Goal: Task Accomplishment & Management: Manage account settings

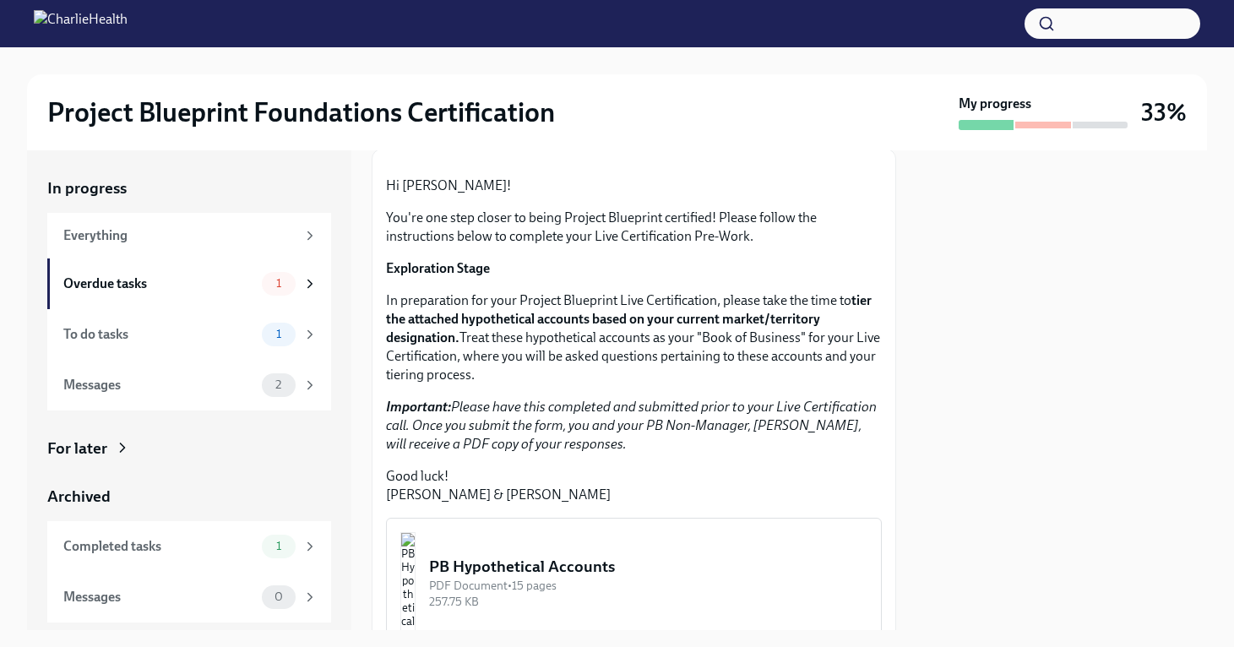
scroll to position [149, 0]
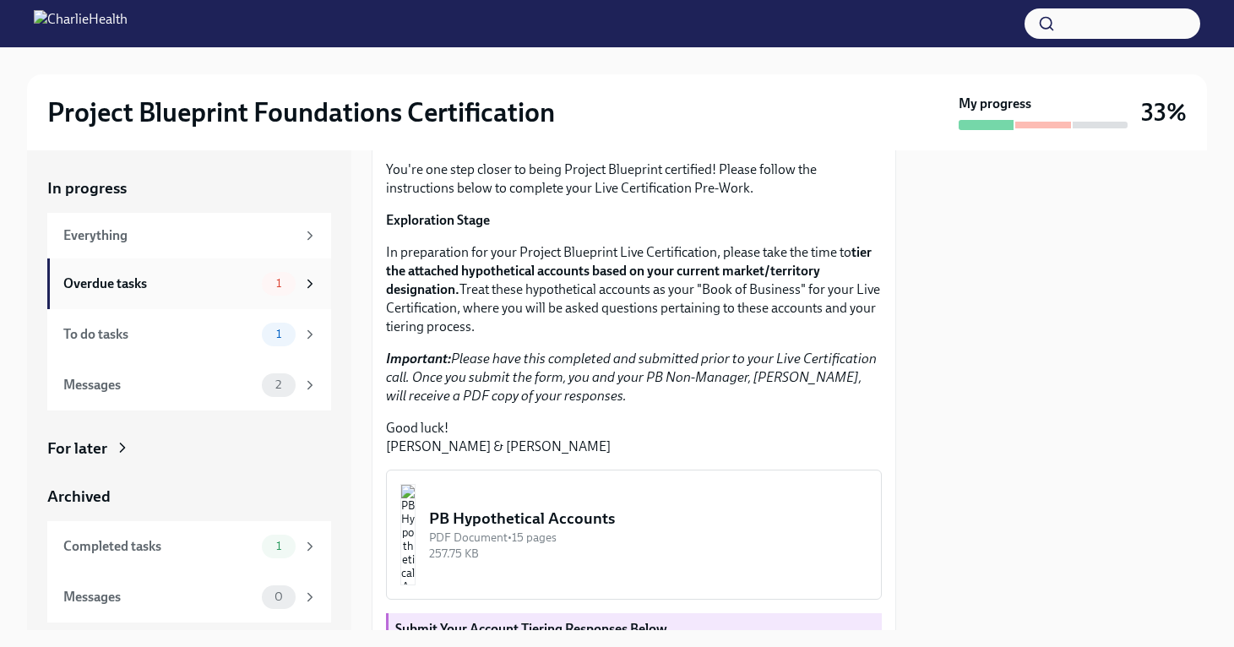
click at [242, 285] on div "Overdue tasks" at bounding box center [159, 283] width 192 height 19
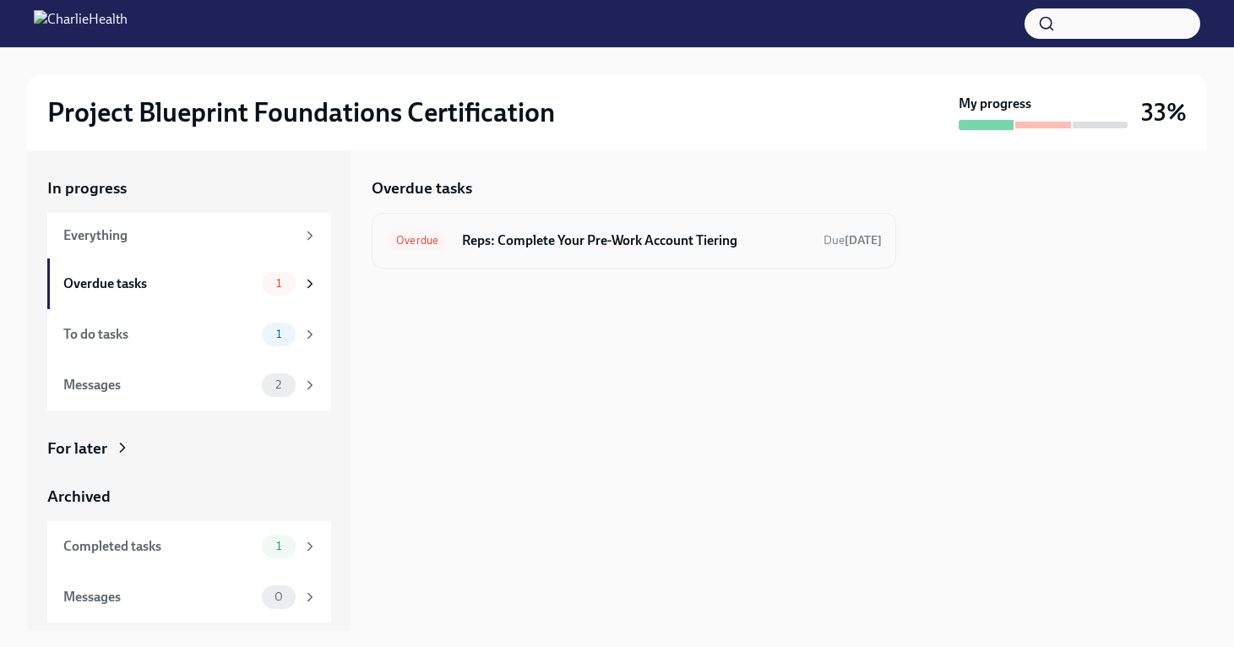
click at [472, 245] on h6 "Reps: Complete Your Pre-Work Account Tiering" at bounding box center [636, 240] width 348 height 19
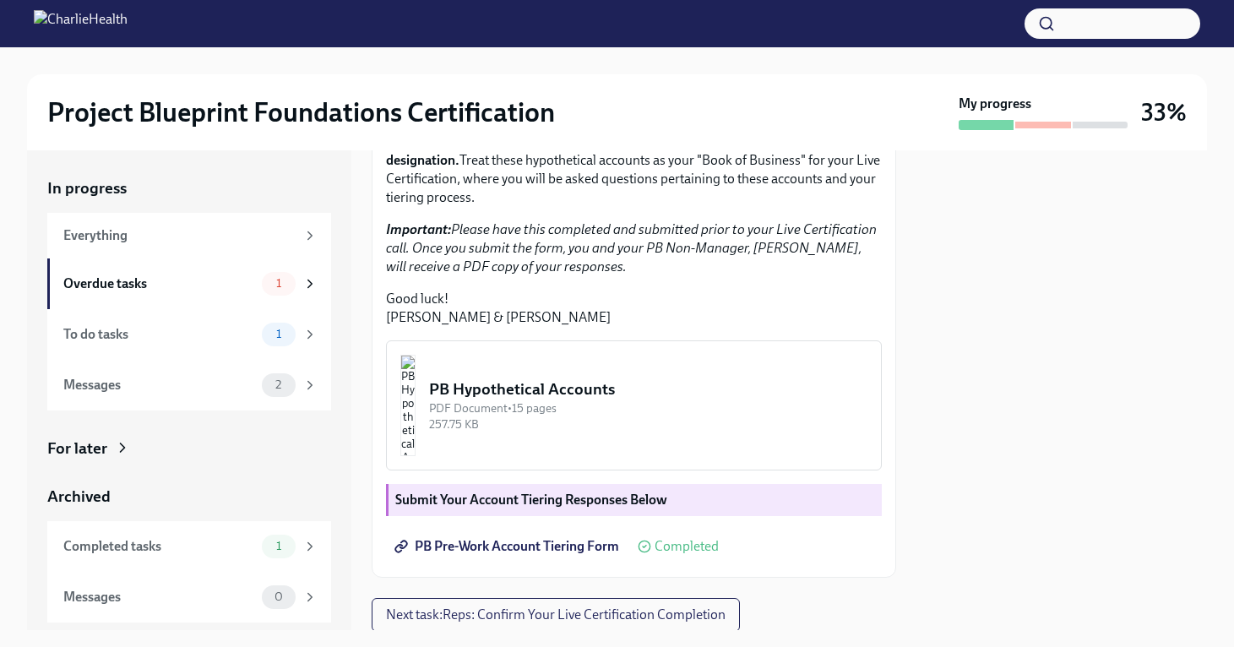
scroll to position [280, 0]
click at [216, 318] on div "To do tasks 1" at bounding box center [189, 334] width 284 height 51
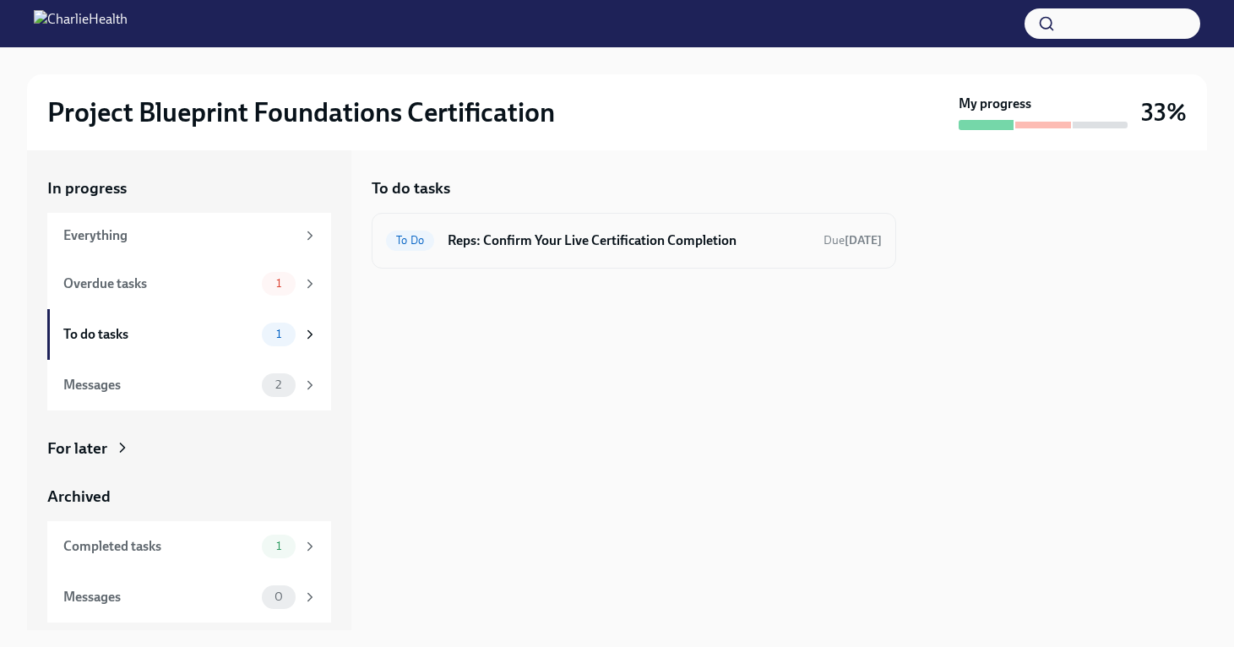
click at [577, 253] on div "To Do Reps: Confirm Your Live Certification Completion Due [DATE]" at bounding box center [634, 241] width 524 height 56
click at [590, 227] on div "To Do Reps: Confirm Your Live Certification Completion Due [DATE]" at bounding box center [634, 240] width 496 height 27
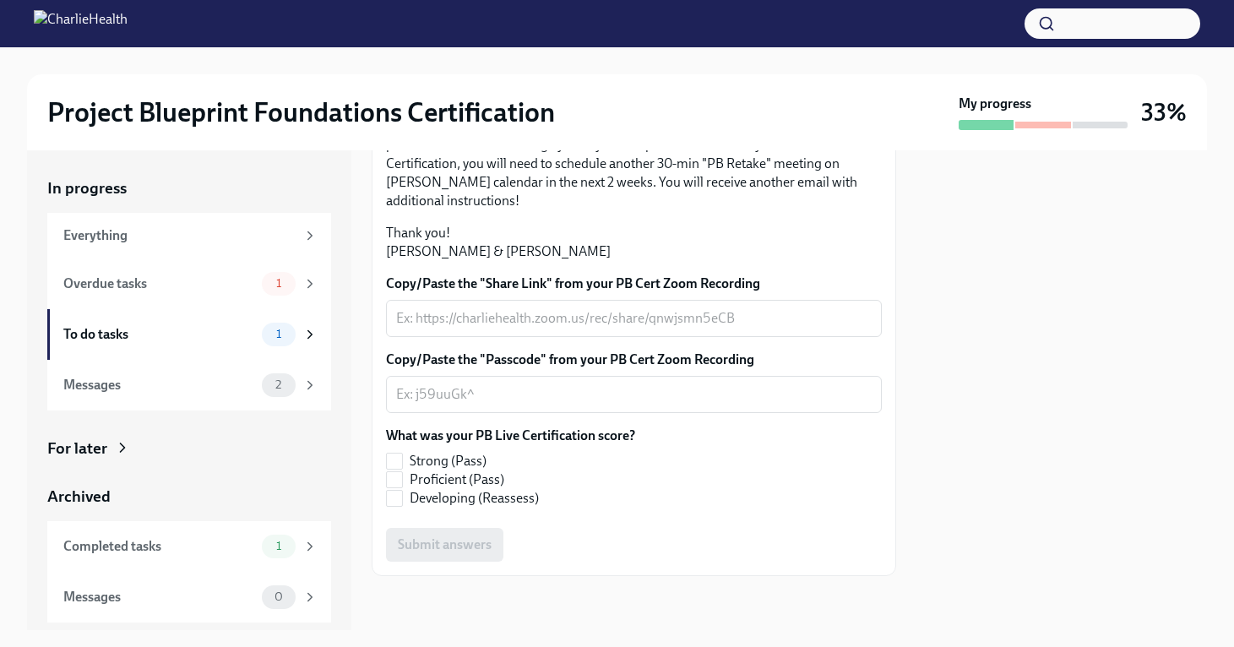
scroll to position [455, 0]
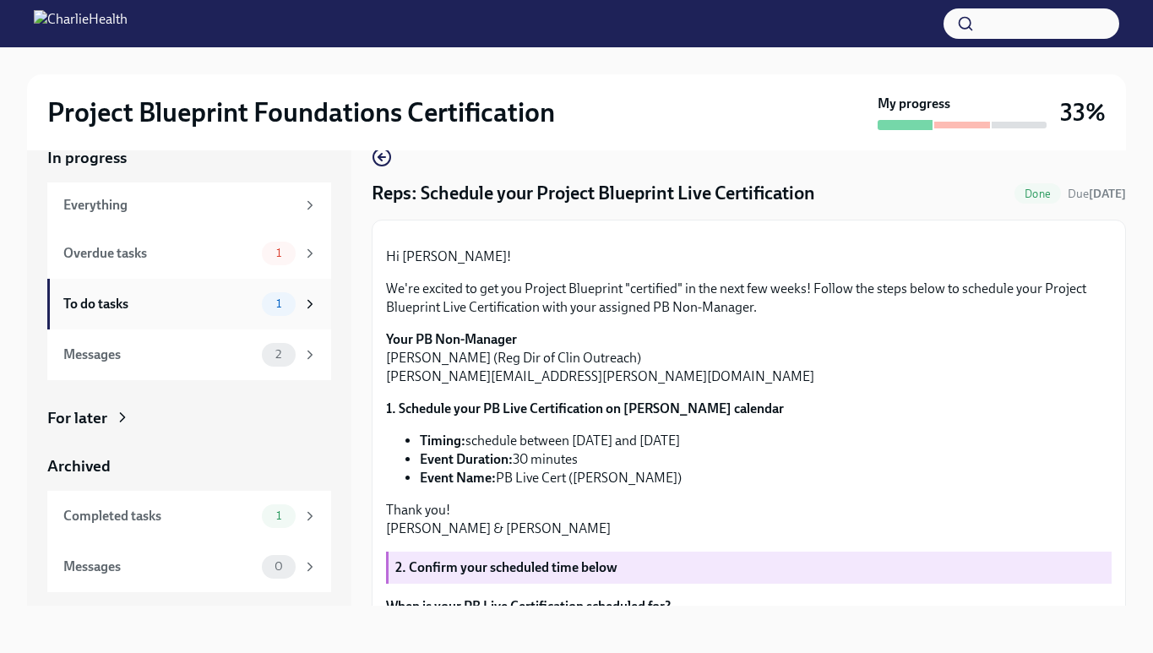
click at [196, 298] on div "To do tasks" at bounding box center [159, 304] width 192 height 19
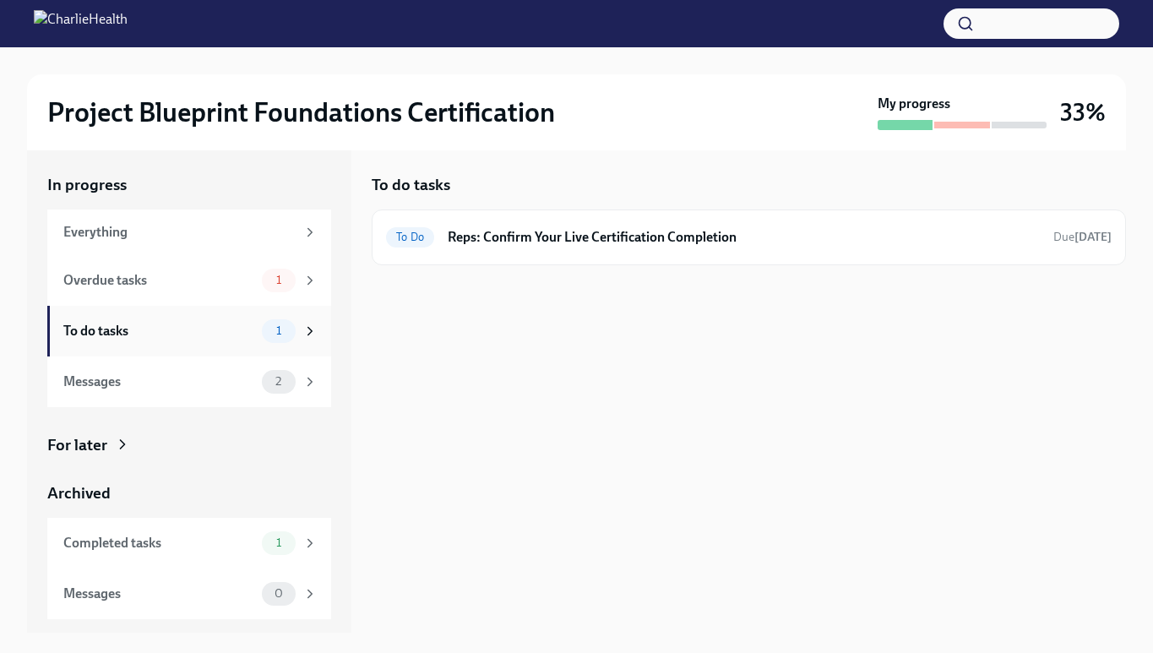
click at [229, 334] on div "To do tasks" at bounding box center [159, 331] width 192 height 19
click at [594, 237] on h6 "Reps: Confirm Your Live Certification Completion" at bounding box center [744, 237] width 592 height 19
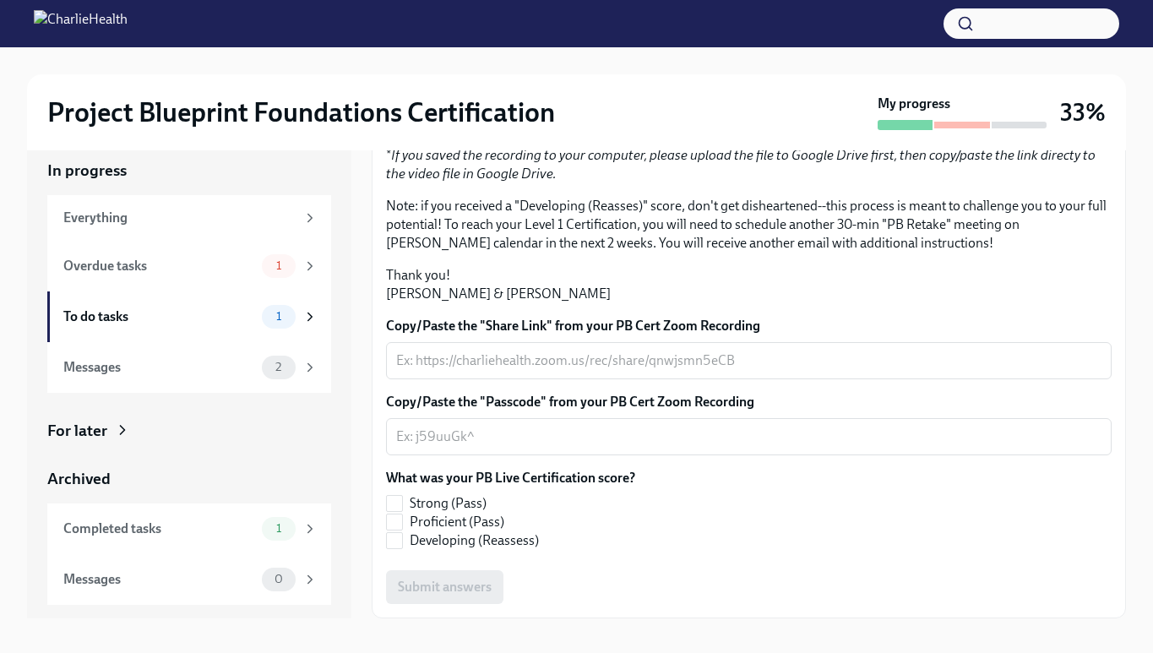
scroll to position [30, 0]
